Goal: Communication & Community: Answer question/provide support

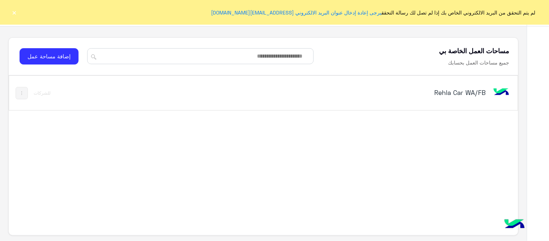
click at [459, 88] on h5 "Rehla Car WA/FB" at bounding box center [396, 92] width 179 height 9
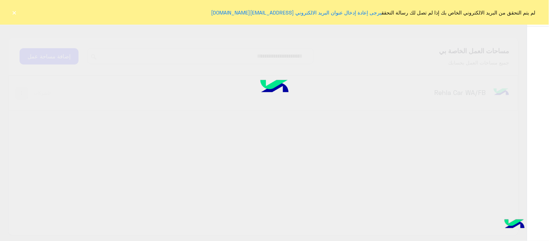
click at [443, 94] on div at bounding box center [274, 120] width 549 height 241
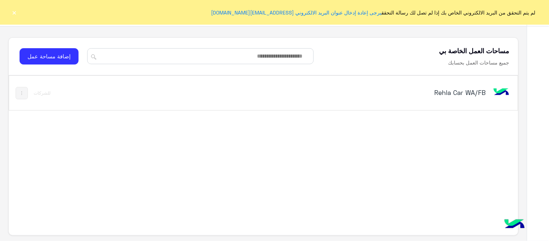
click at [11, 12] on button "×" at bounding box center [14, 12] width 7 height 7
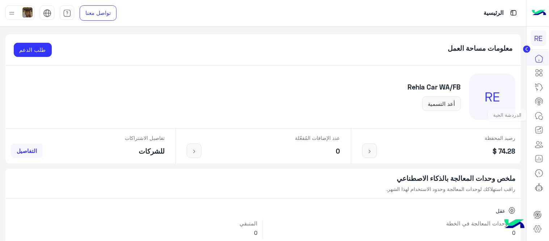
click at [541, 113] on icon at bounding box center [539, 116] width 9 height 9
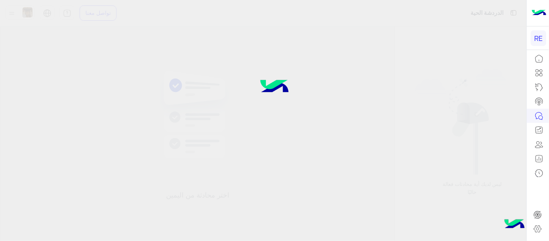
click at [541, 113] on icon at bounding box center [539, 116] width 9 height 9
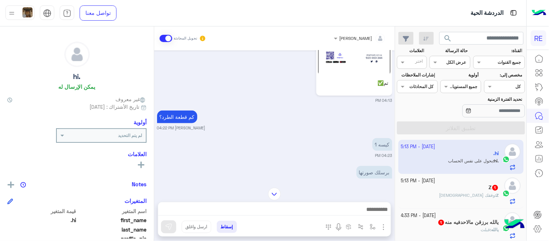
scroll to position [129, 0]
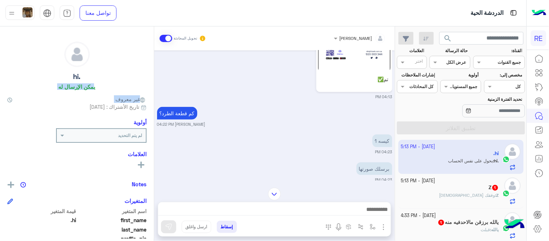
drag, startPoint x: 154, startPoint y: 109, endPoint x: 149, endPoint y: 87, distance: 22.0
click at [149, 87] on mat-drawer ".hi يمكن الإرسال له غير معروف تاريخ الأشتراك : [DATE] أولوية لم يتم التحديد الع…" at bounding box center [77, 134] width 154 height 217
click at [169, 99] on div "[DATE] [PERSON_NAME] انضم إلى المحادثة 04:08 PM [FINANCIAL_ID] Terhal Almodon 0…" at bounding box center [274, 115] width 241 height 130
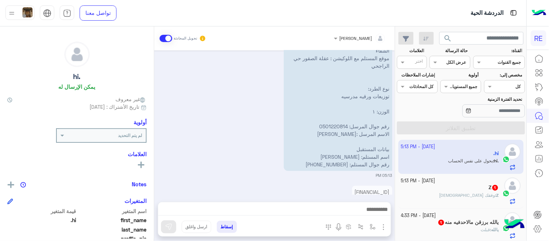
scroll to position [1717, 0]
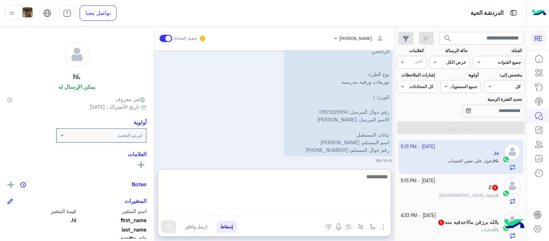
click at [338, 209] on textarea at bounding box center [274, 193] width 233 height 43
type textarea "**********"
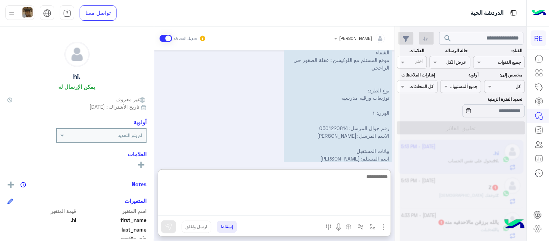
scroll to position [1794, 0]
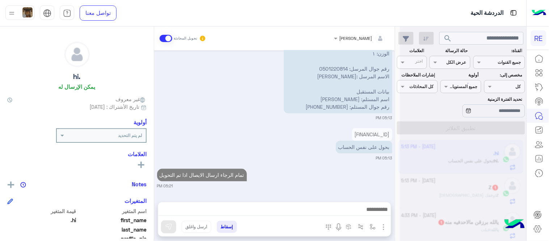
click at [361, 156] on div "[DATE] [PERSON_NAME] انضم إلى المحادثة 05:20 PM تمام 05:21 PM [DATE] السلام علي…" at bounding box center [274, 122] width 241 height 144
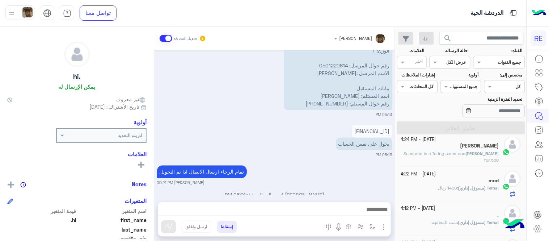
scroll to position [116, 0]
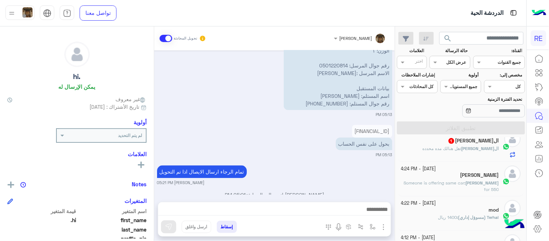
click at [428, 182] on span "Someone is offering same car for 550" at bounding box center [451, 186] width 95 height 12
